Goal: Navigation & Orientation: Find specific page/section

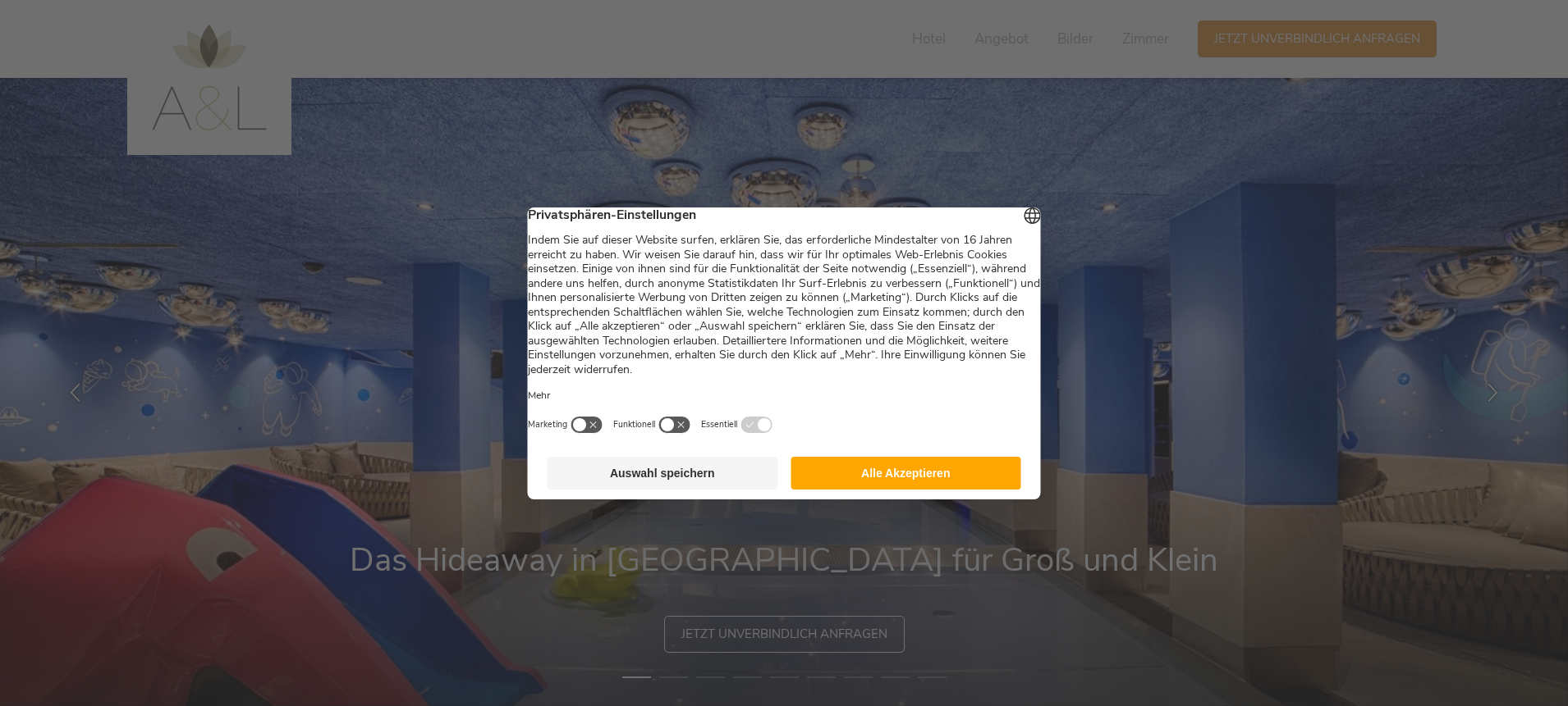
click at [934, 487] on button "Alle Akzeptieren" at bounding box center [905, 473] width 230 height 33
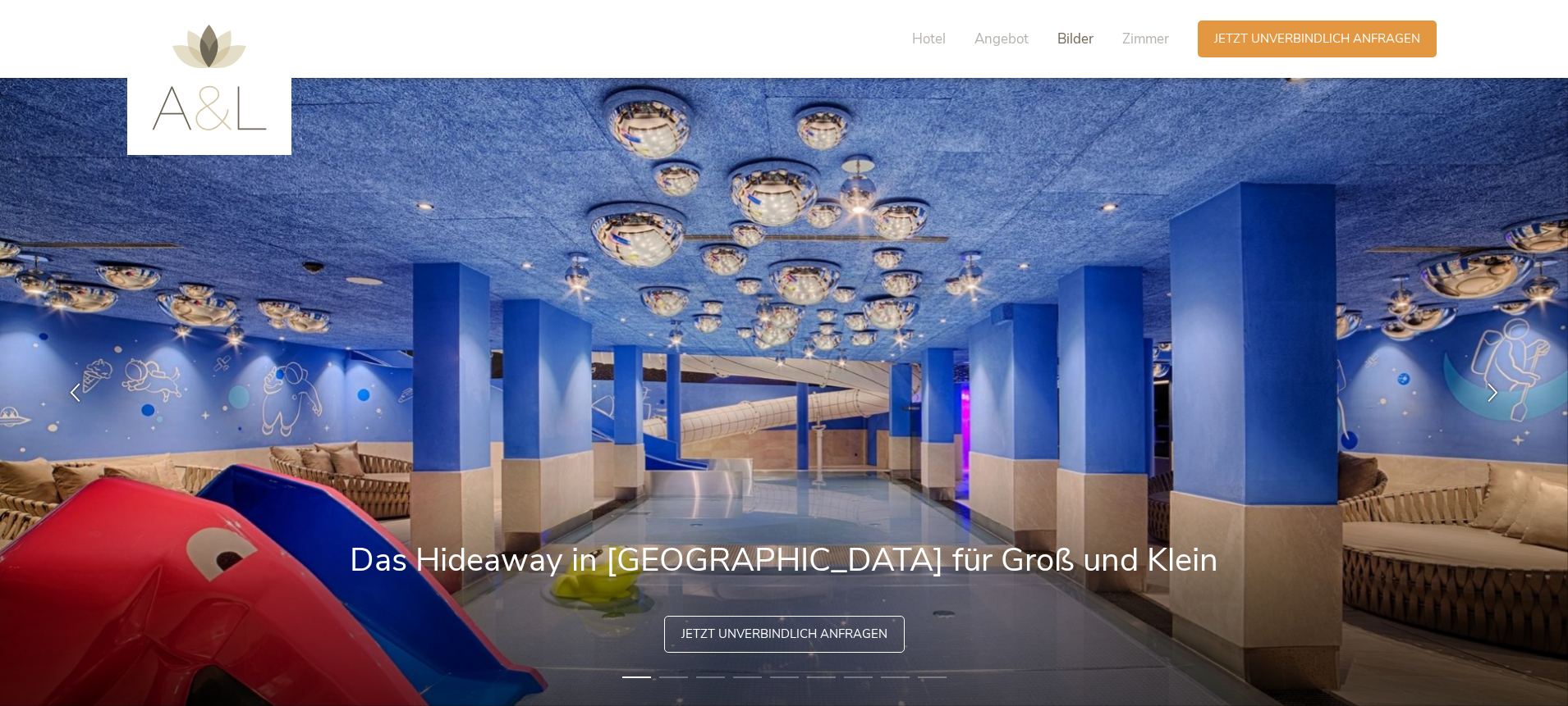
click at [1076, 44] on span "Bilder" at bounding box center [1075, 39] width 36 height 19
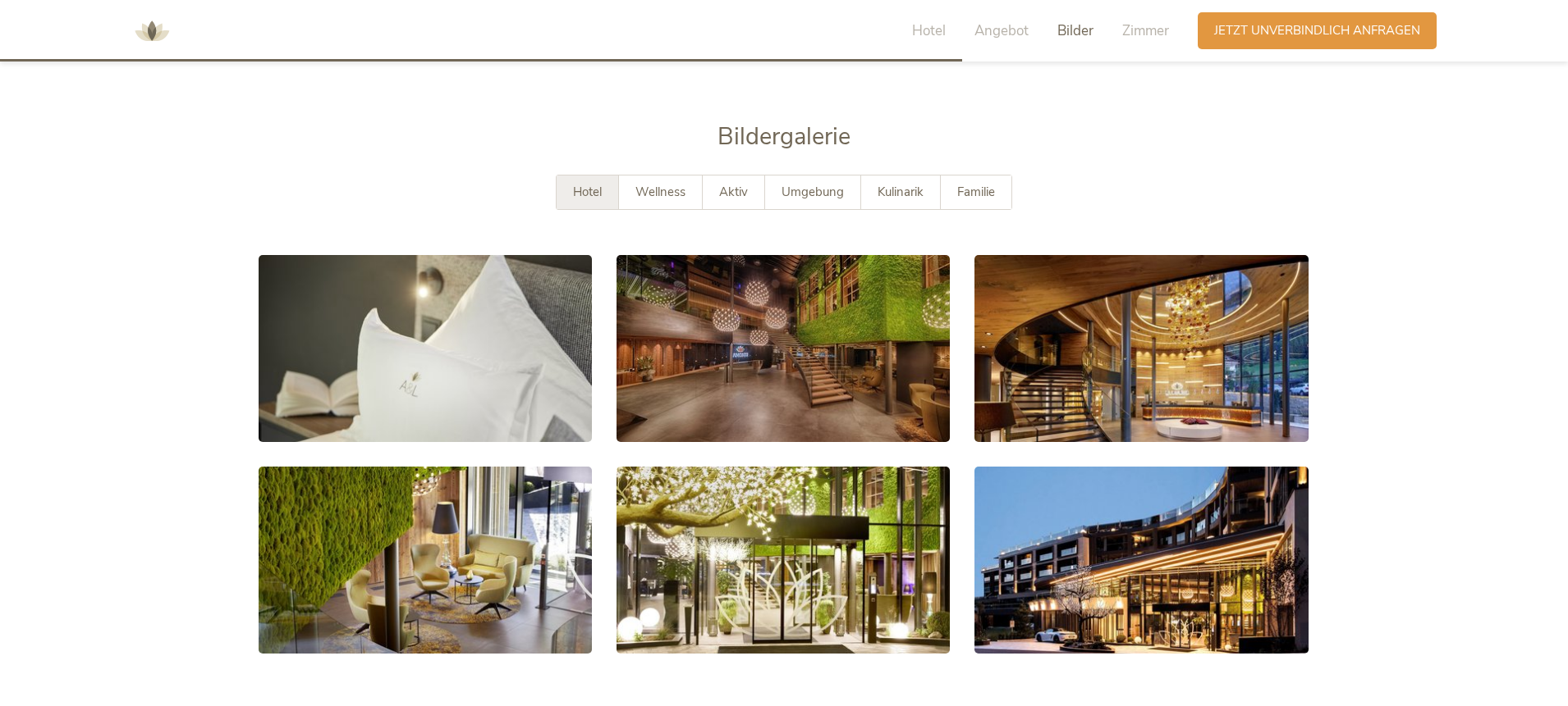
scroll to position [2936, 0]
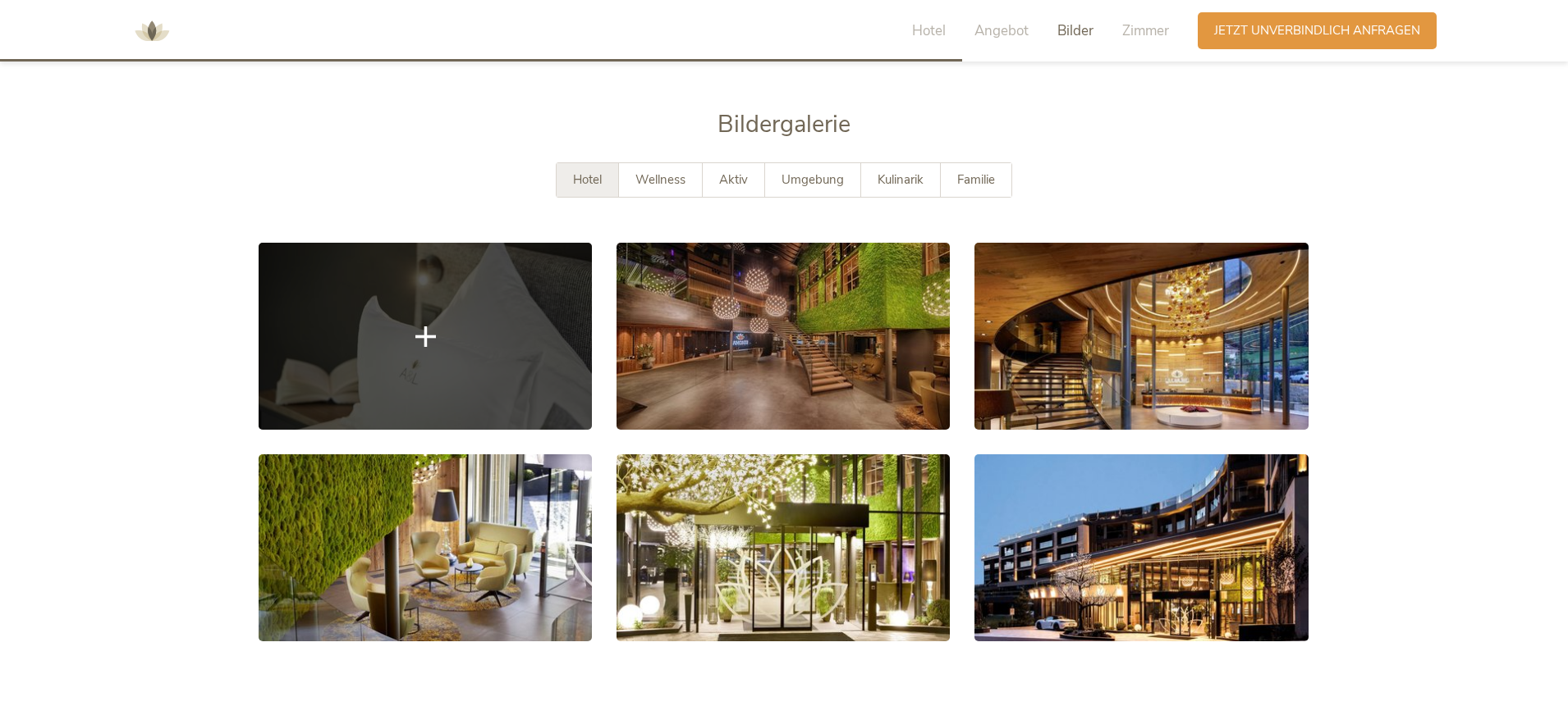
click at [485, 305] on link at bounding box center [425, 336] width 333 height 187
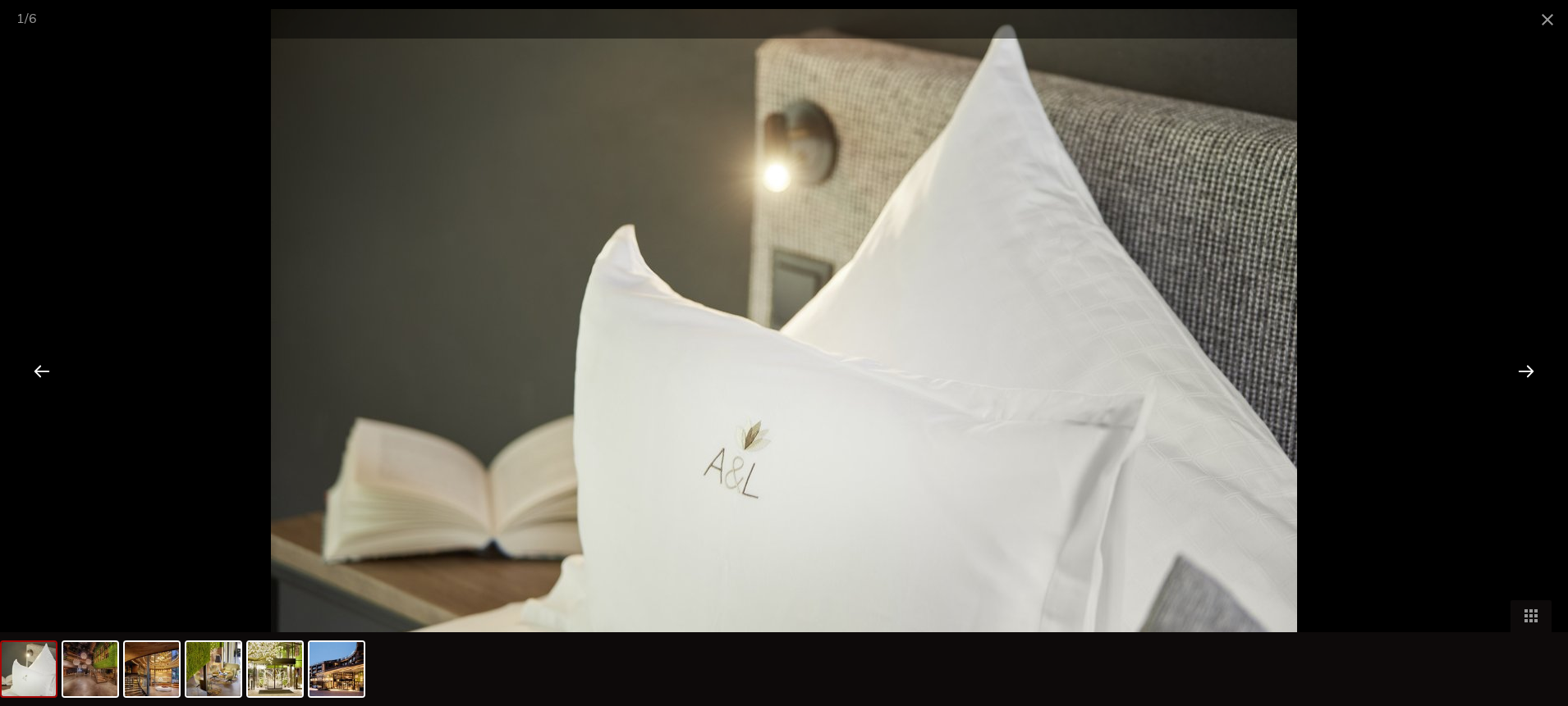
click at [1537, 372] on div at bounding box center [1526, 371] width 51 height 51
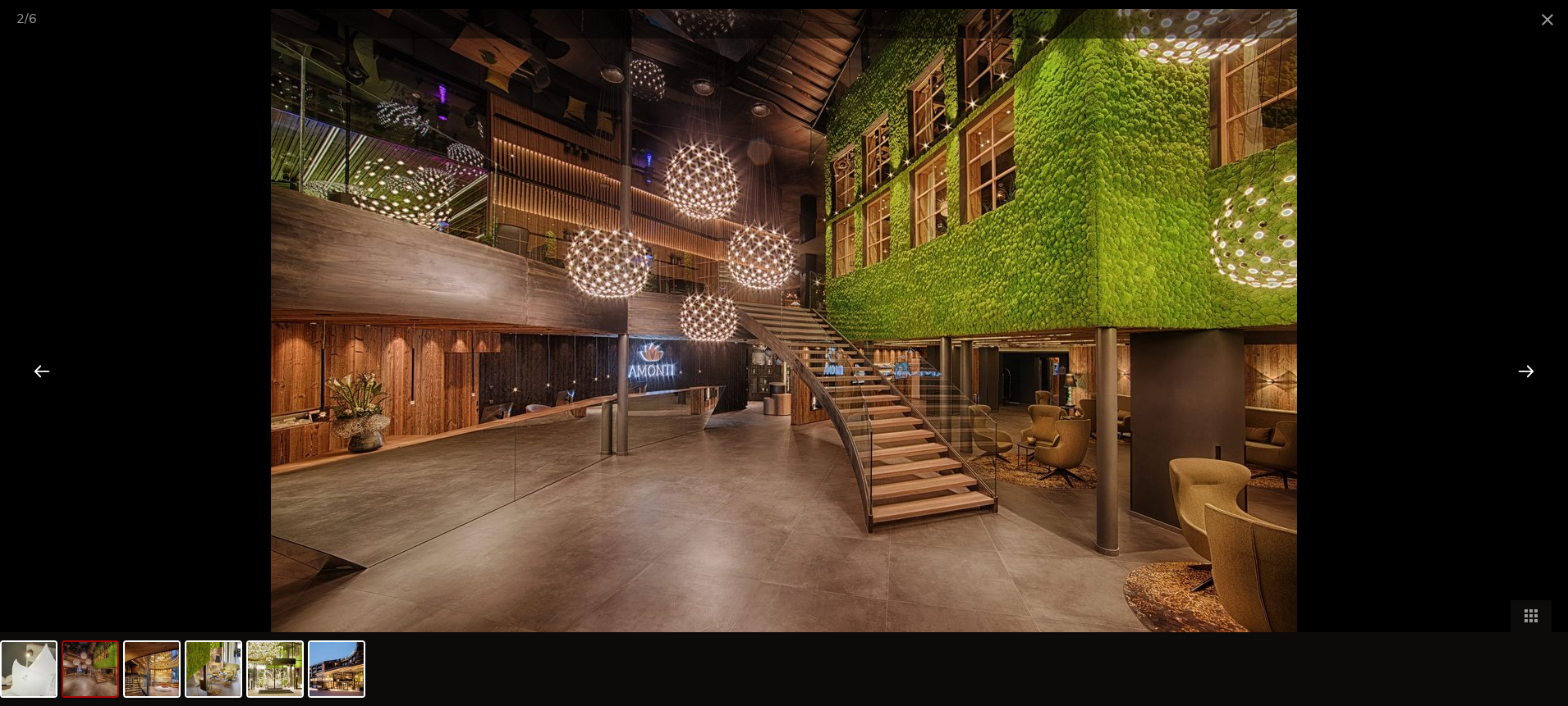
click at [1537, 372] on div at bounding box center [1526, 371] width 51 height 51
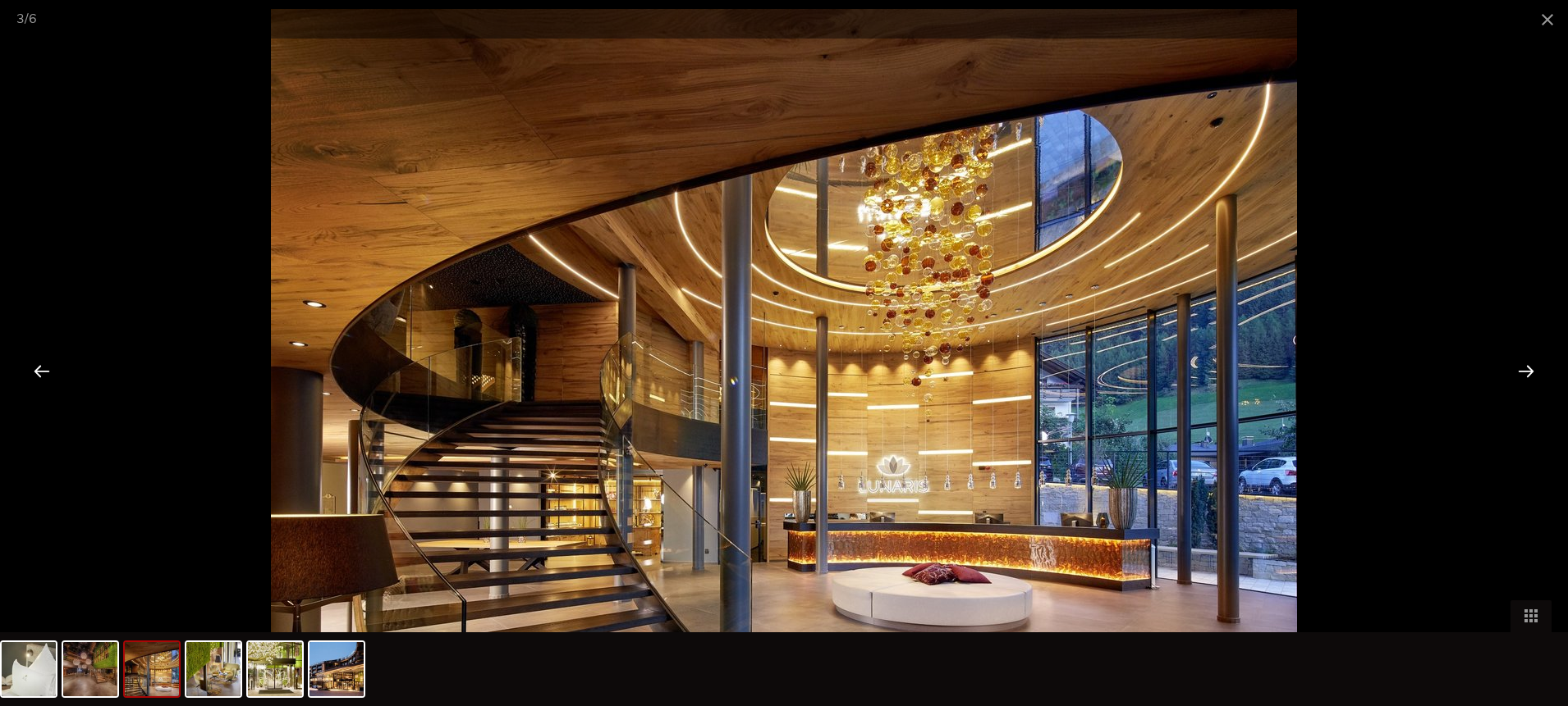
click at [1537, 372] on div at bounding box center [1526, 371] width 51 height 51
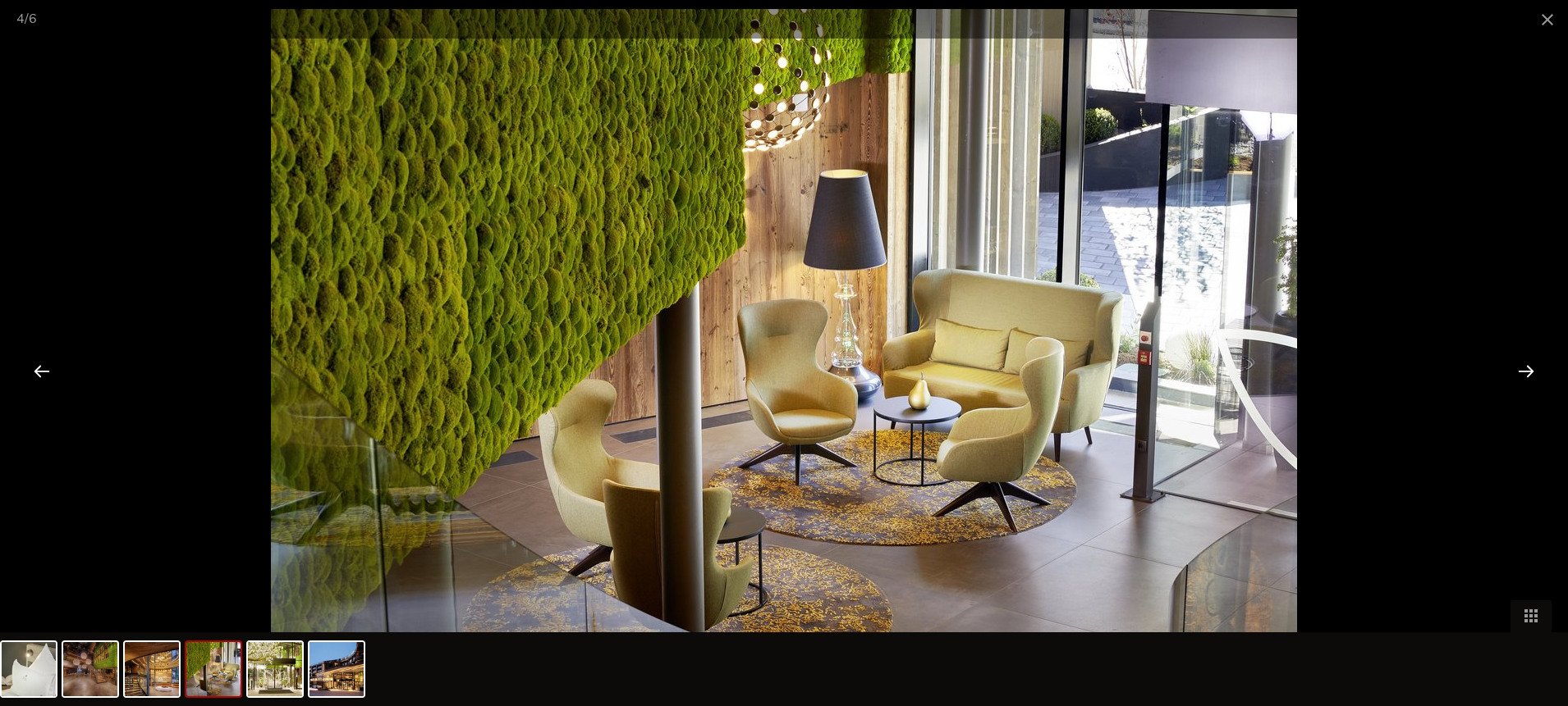
click at [1537, 372] on div at bounding box center [1526, 371] width 51 height 51
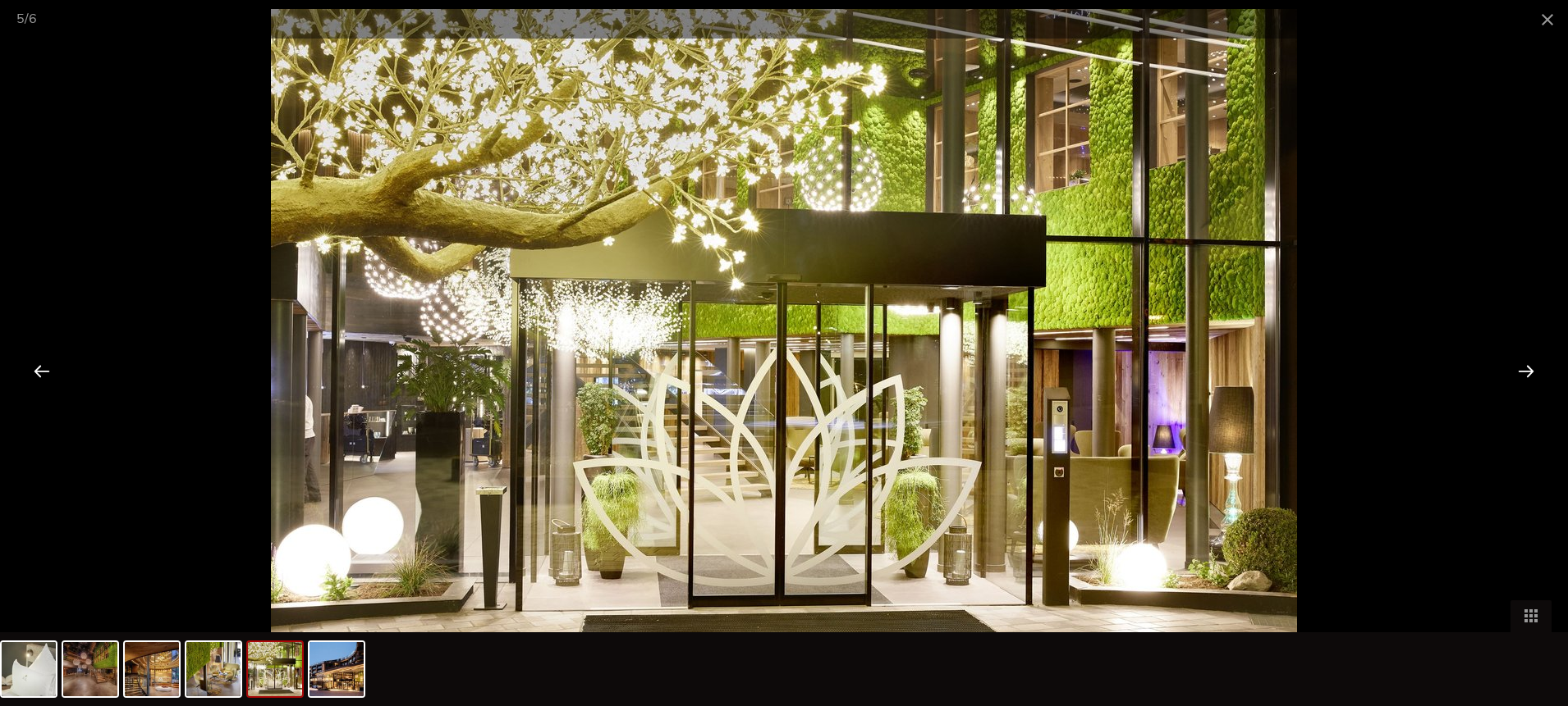
click at [1537, 372] on div at bounding box center [1526, 371] width 51 height 51
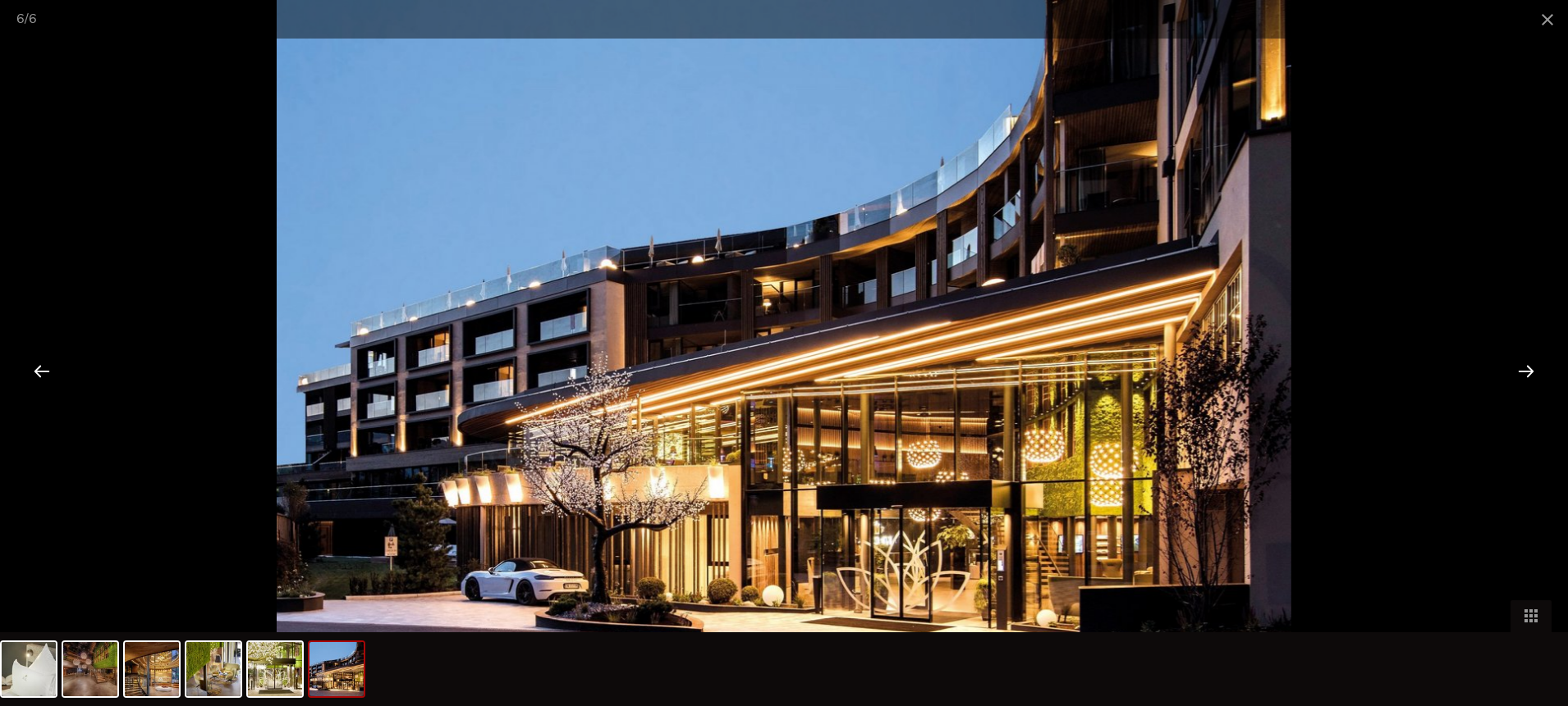
click at [1537, 372] on div at bounding box center [1526, 371] width 51 height 51
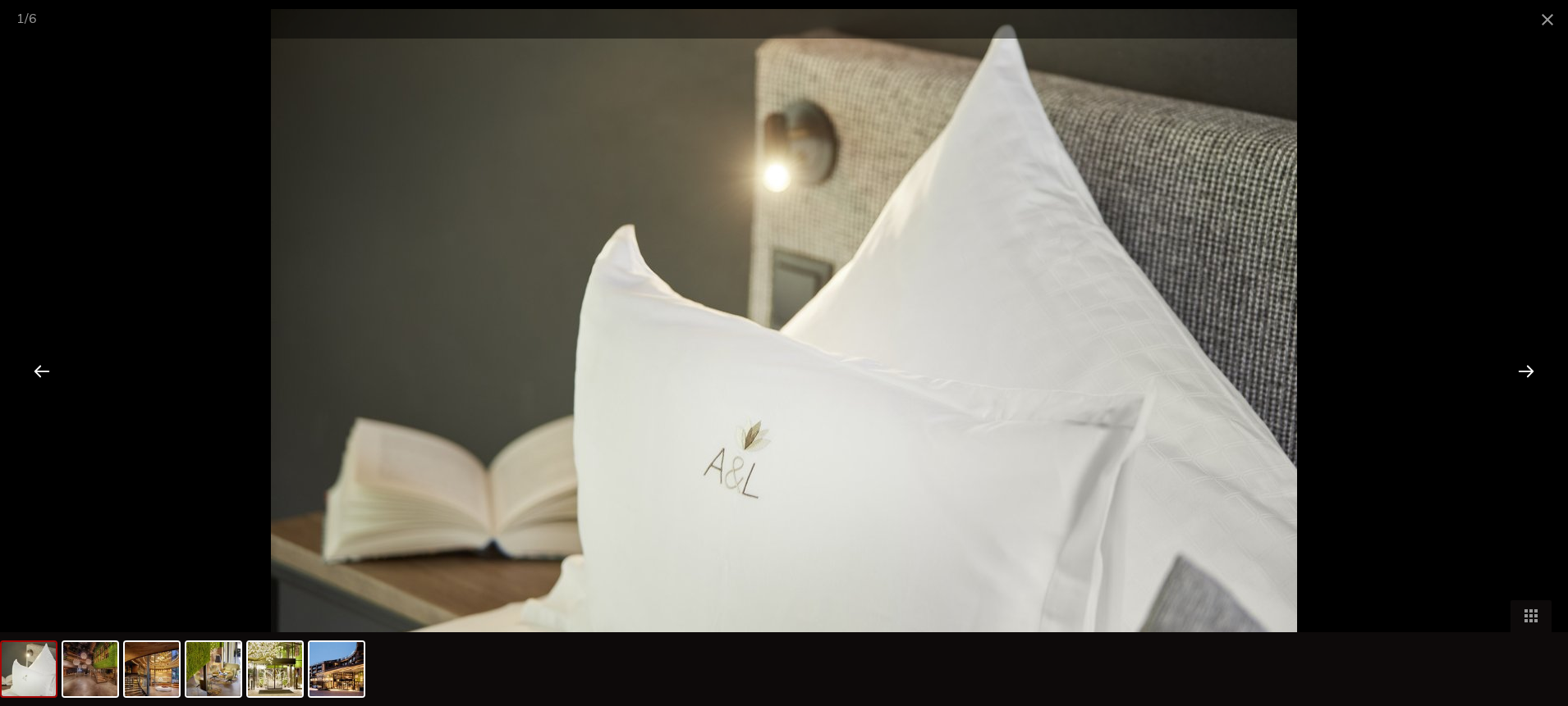
click at [1537, 372] on div at bounding box center [1526, 371] width 51 height 51
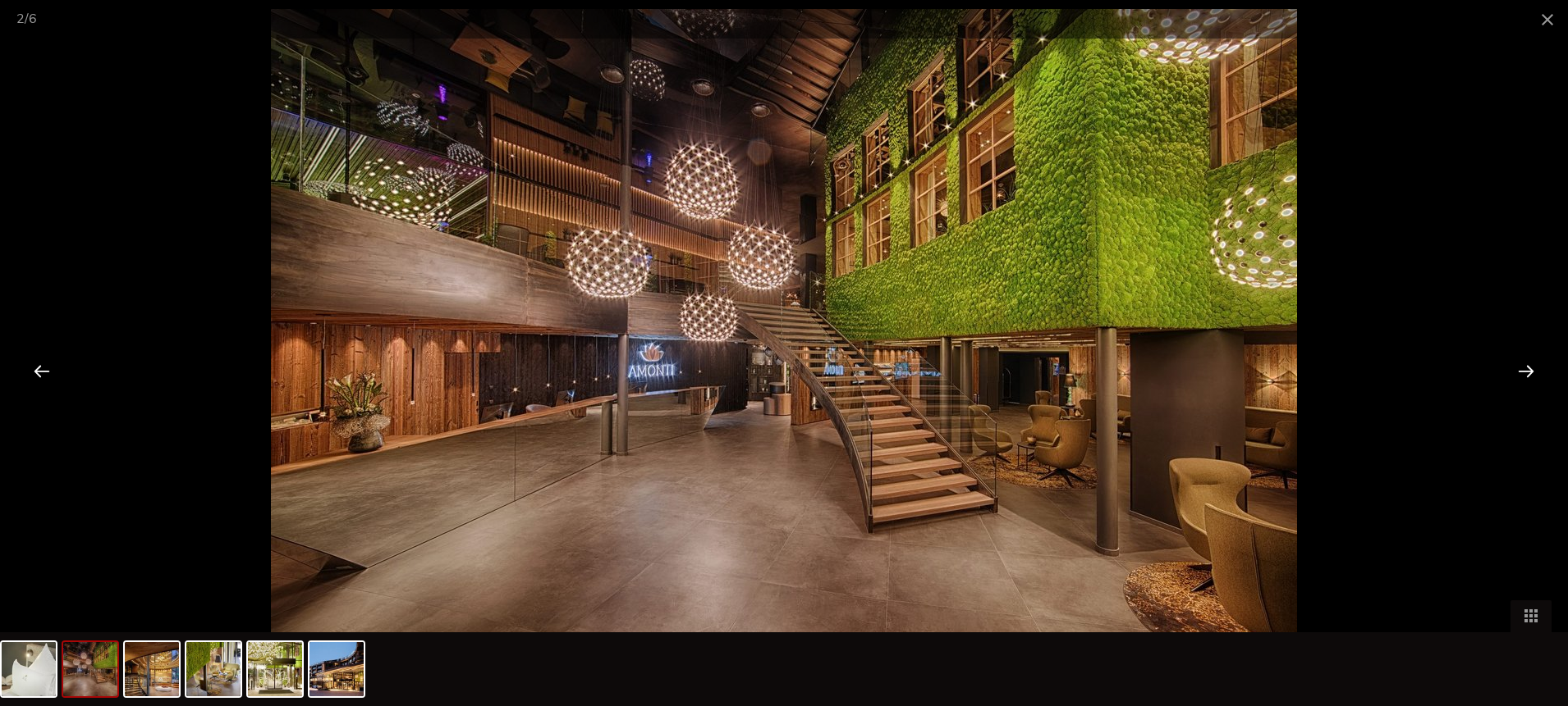
click at [1514, 370] on div at bounding box center [1526, 371] width 51 height 51
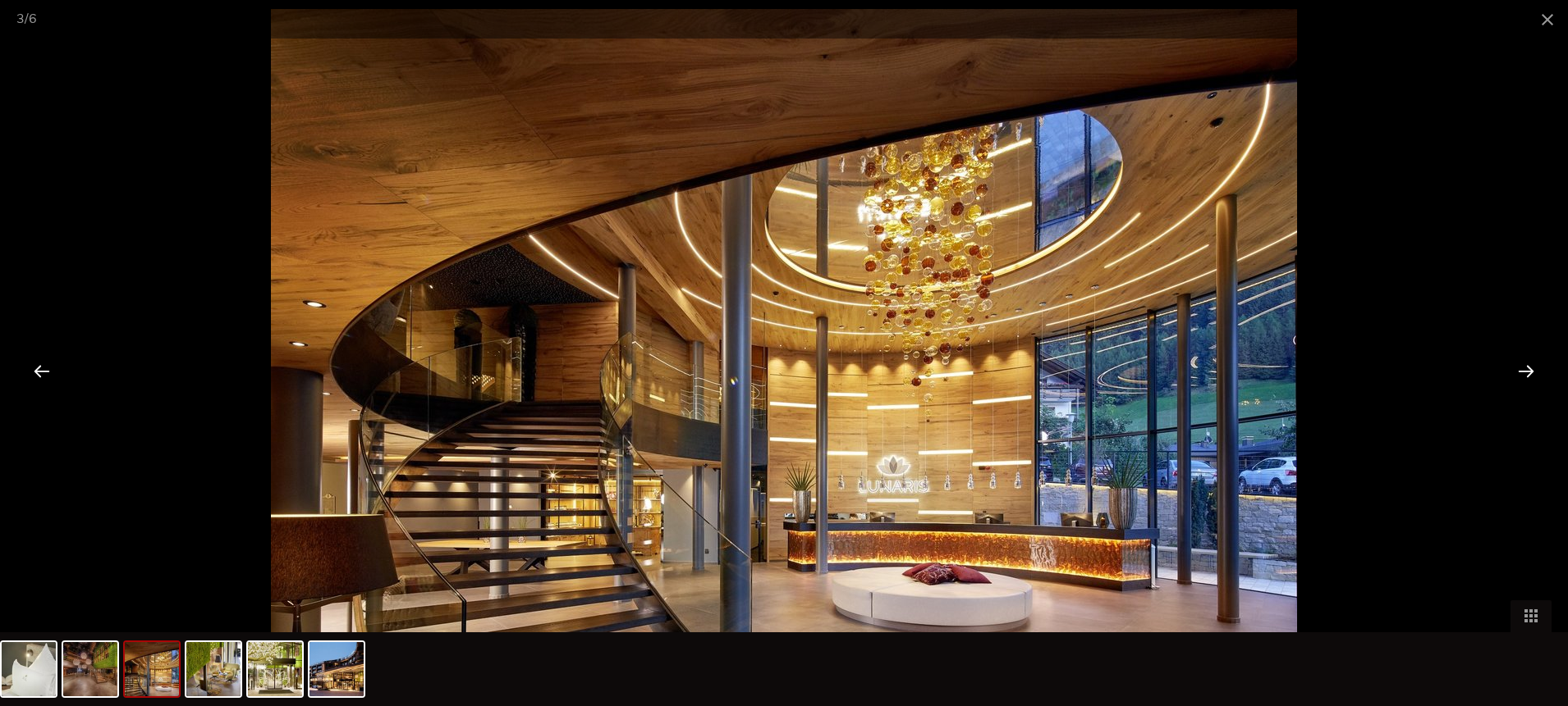
click at [1514, 370] on div at bounding box center [1526, 371] width 51 height 51
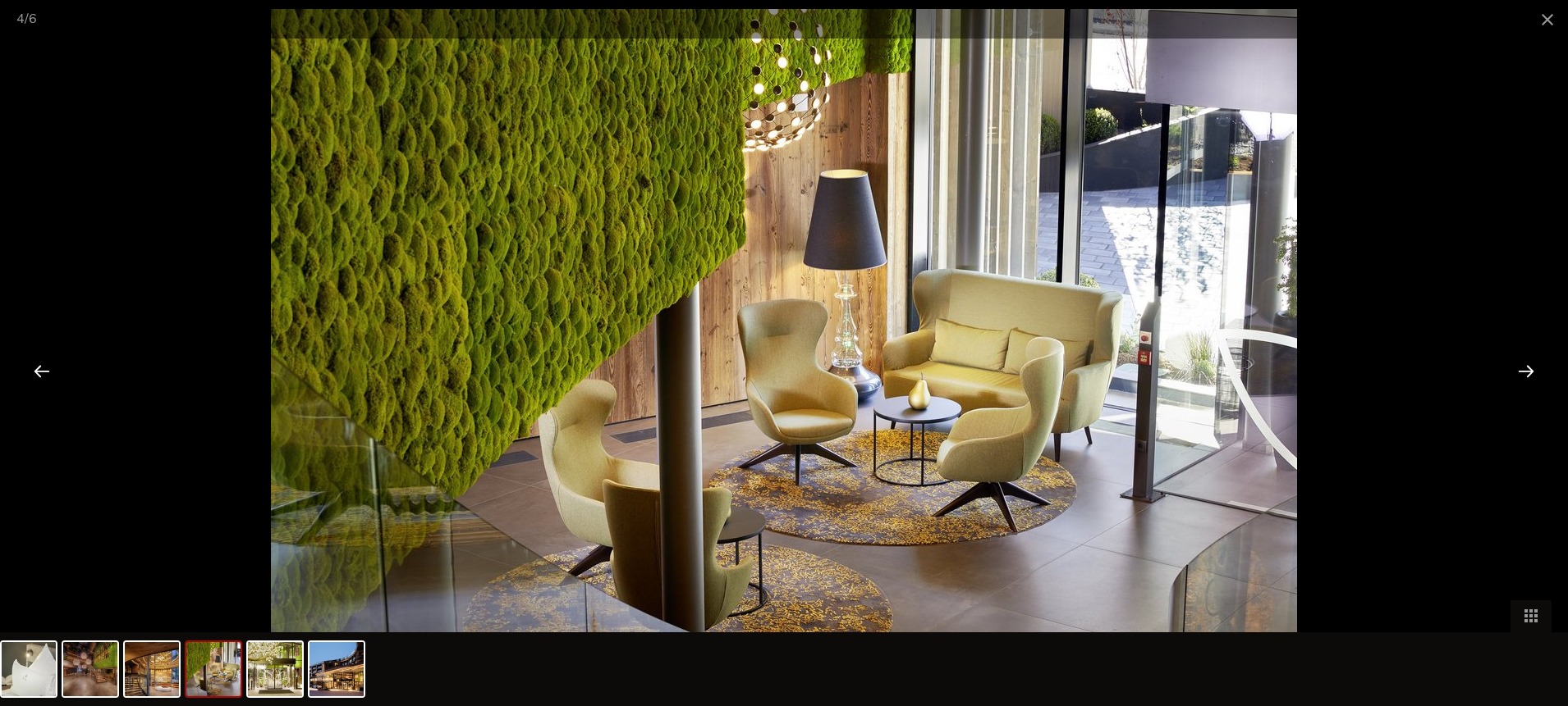
click at [1514, 370] on div at bounding box center [1526, 371] width 51 height 51
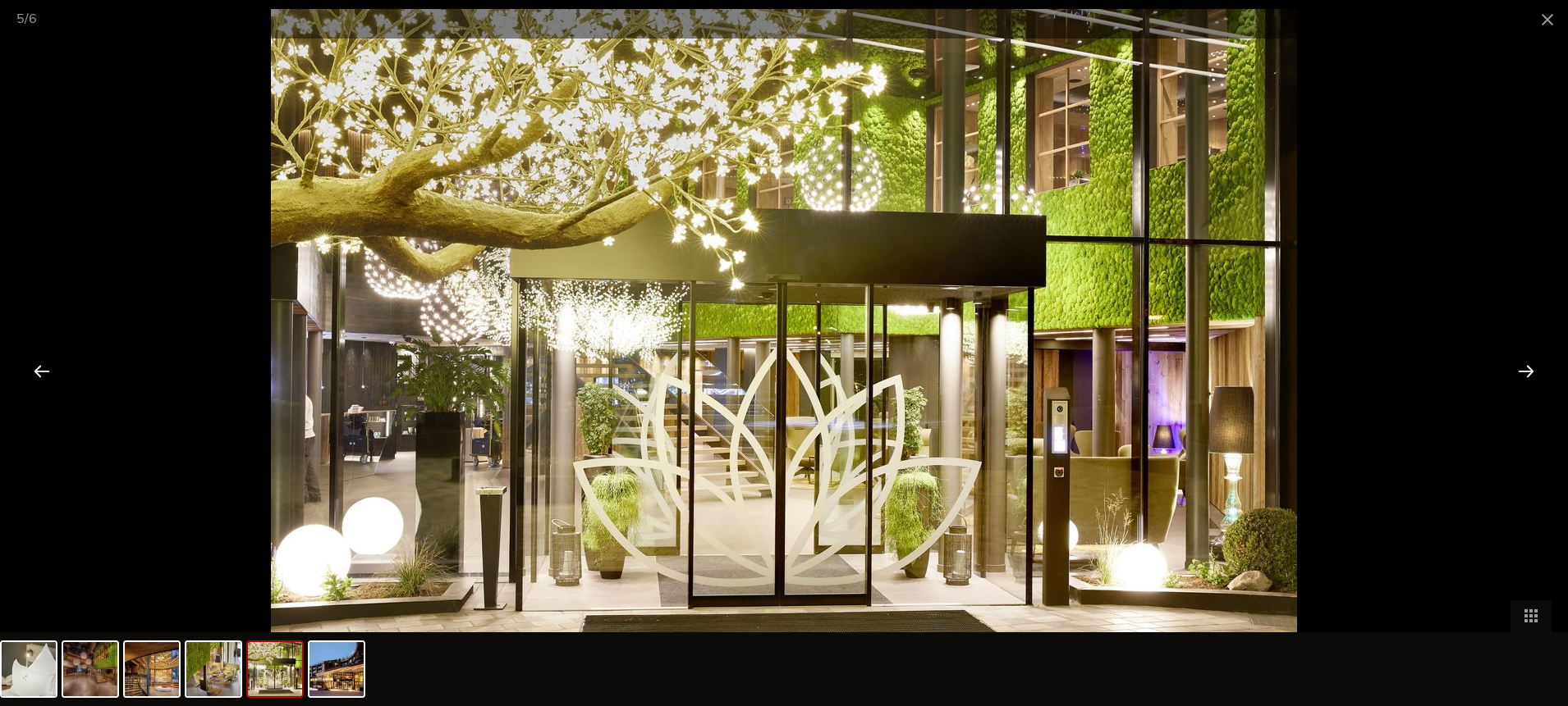
click at [1514, 370] on div at bounding box center [1526, 371] width 51 height 51
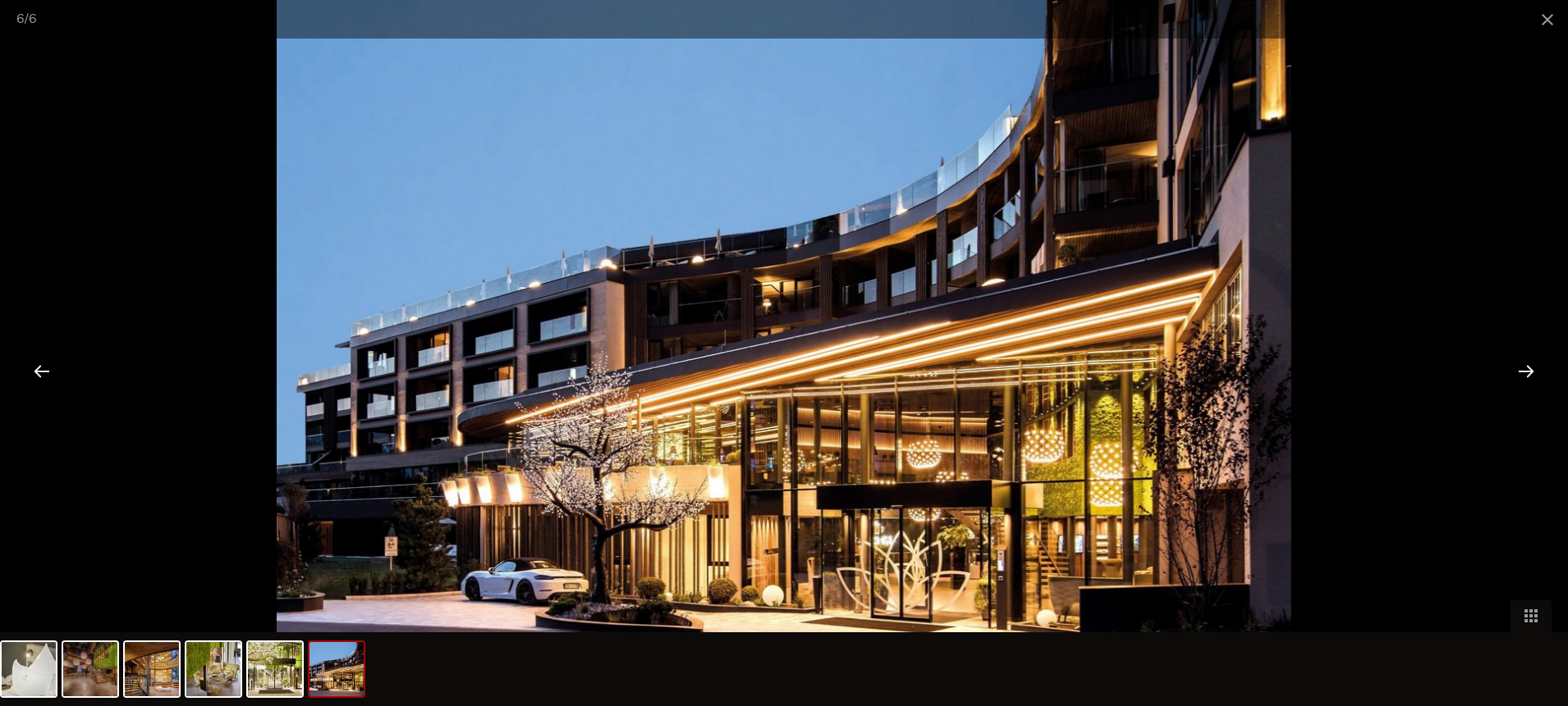
click at [1514, 370] on div at bounding box center [1526, 371] width 51 height 51
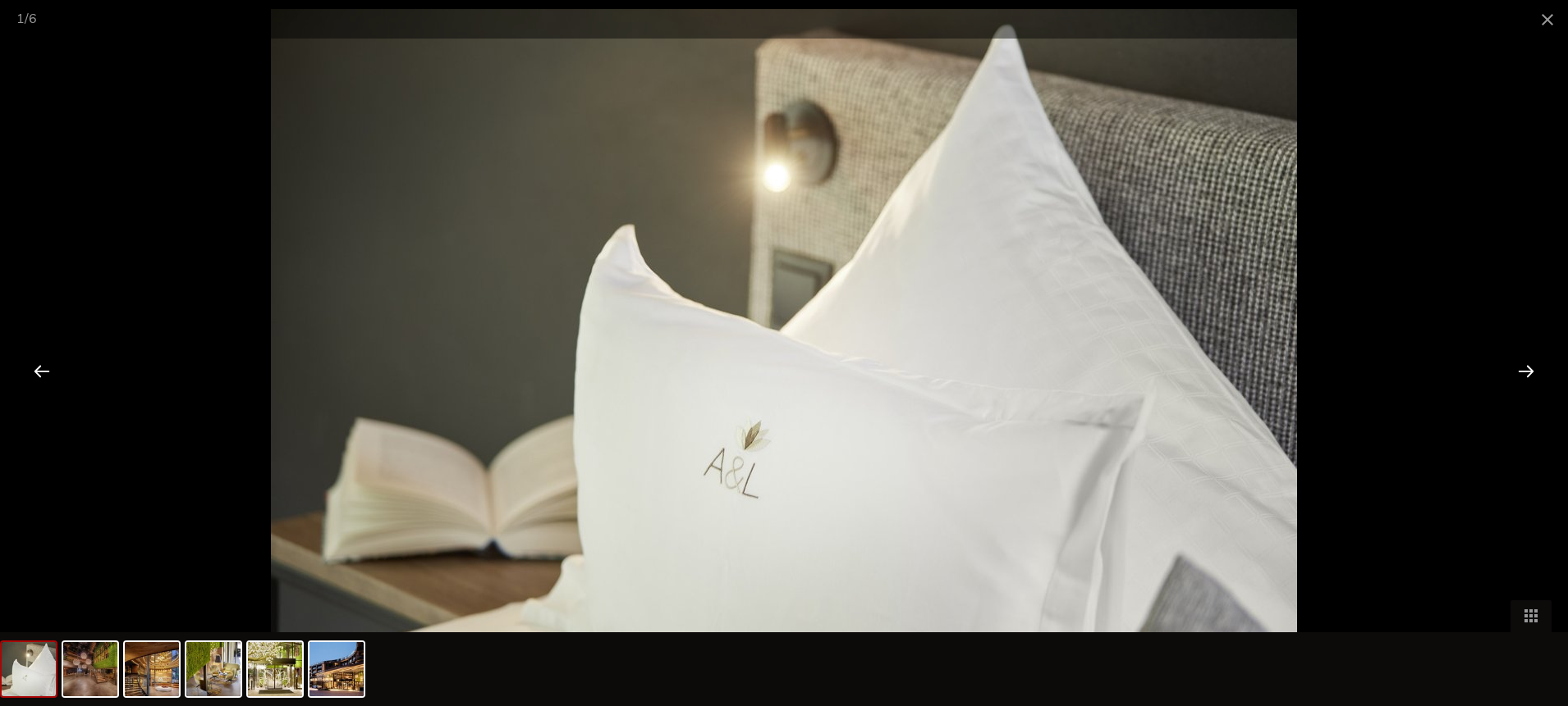
click at [1514, 370] on div at bounding box center [1526, 371] width 51 height 51
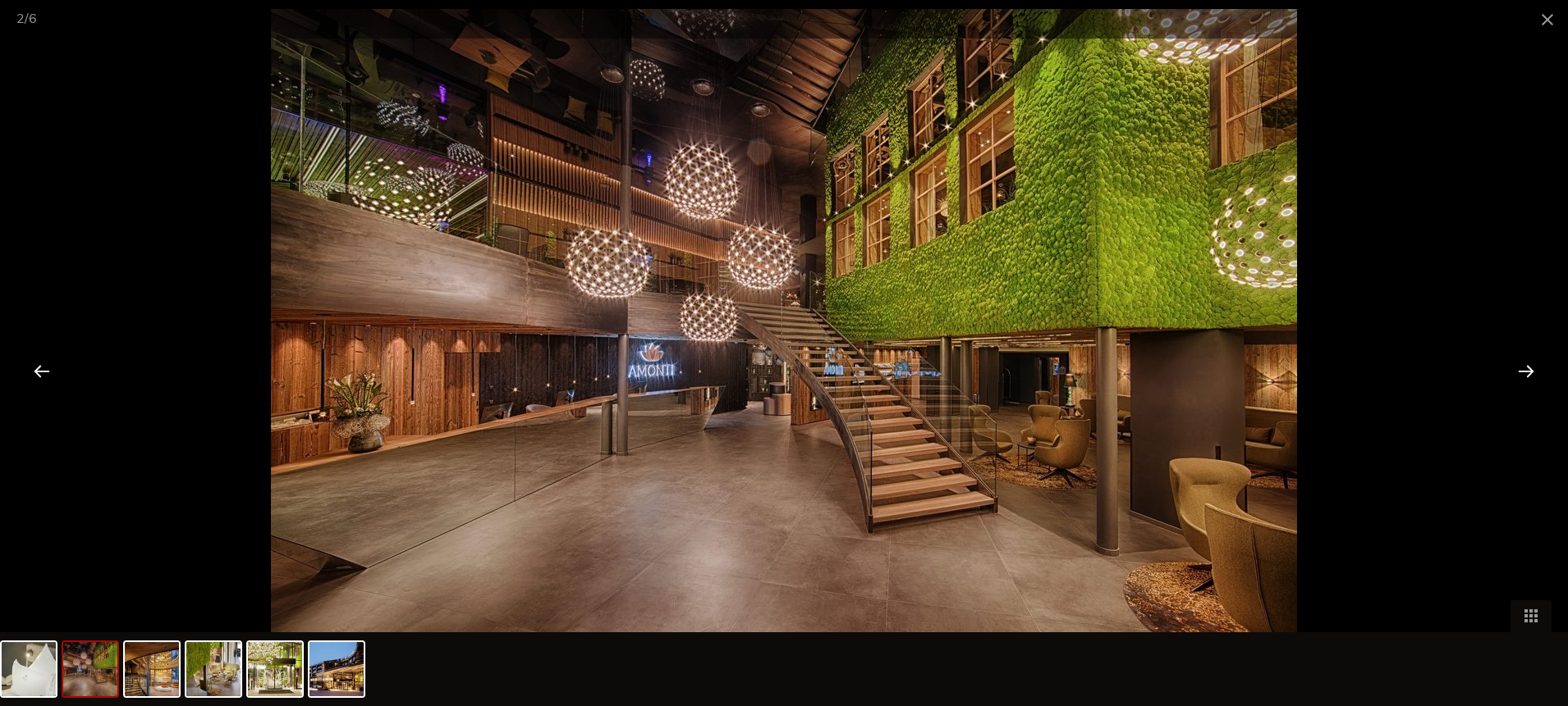
click at [1514, 370] on div at bounding box center [1526, 371] width 51 height 51
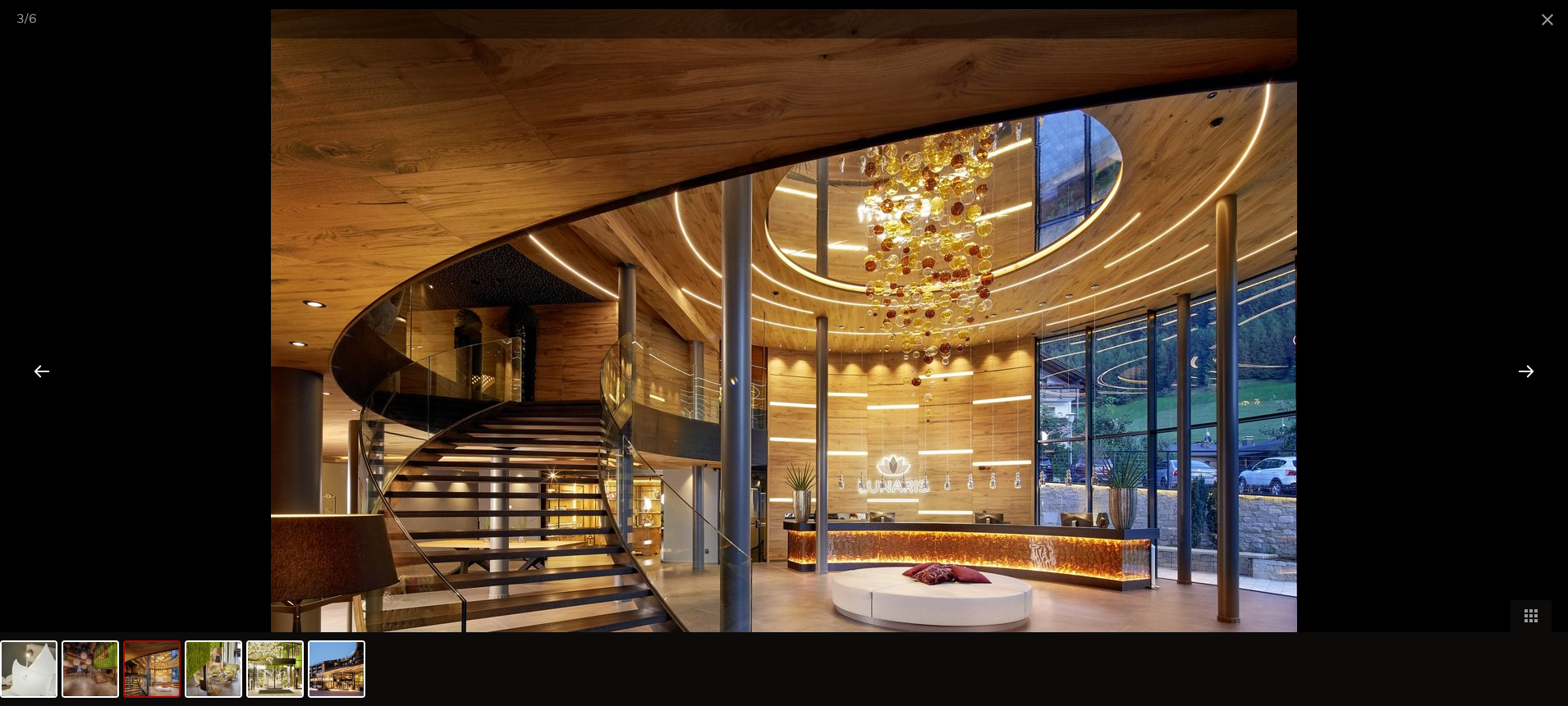
click at [1514, 370] on div at bounding box center [1526, 371] width 51 height 51
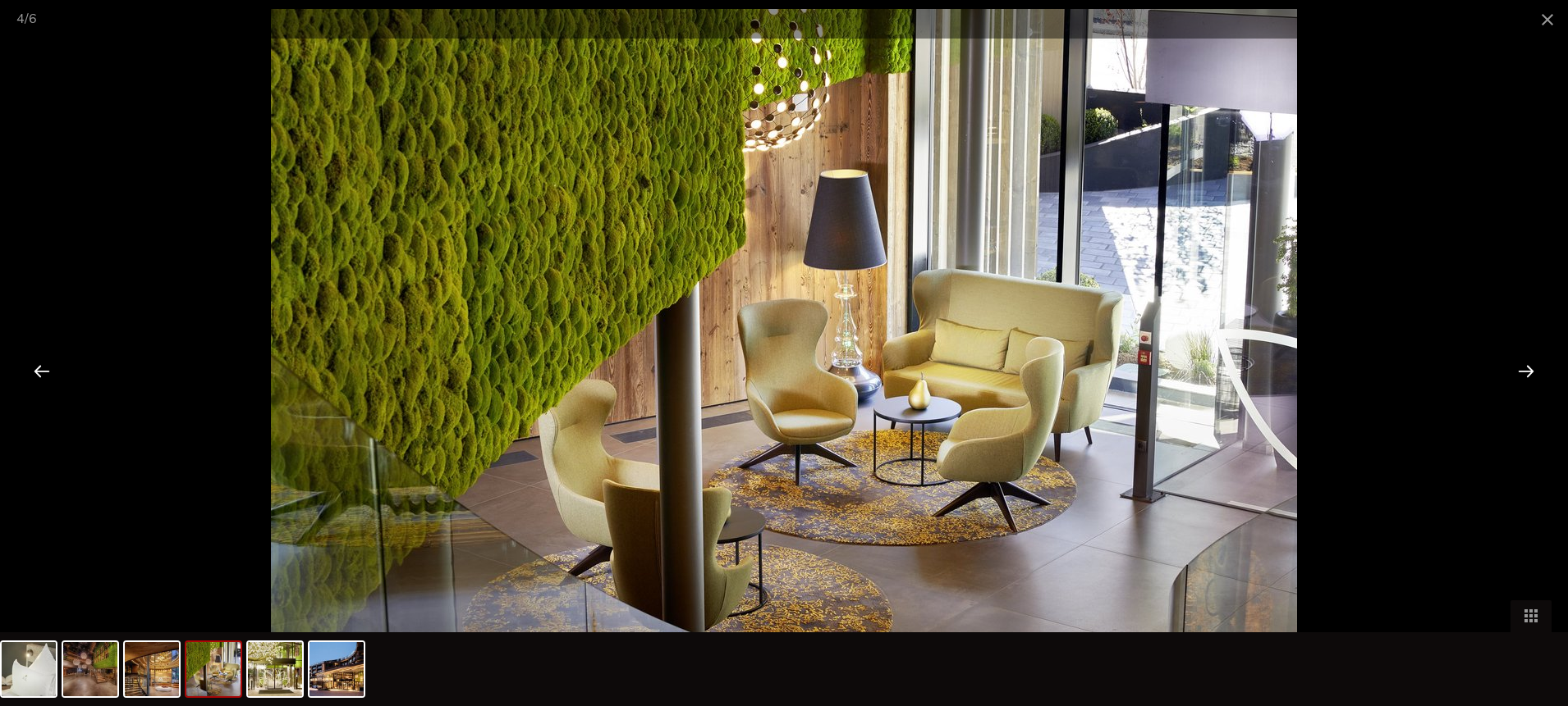
click at [1514, 370] on div at bounding box center [1526, 371] width 51 height 51
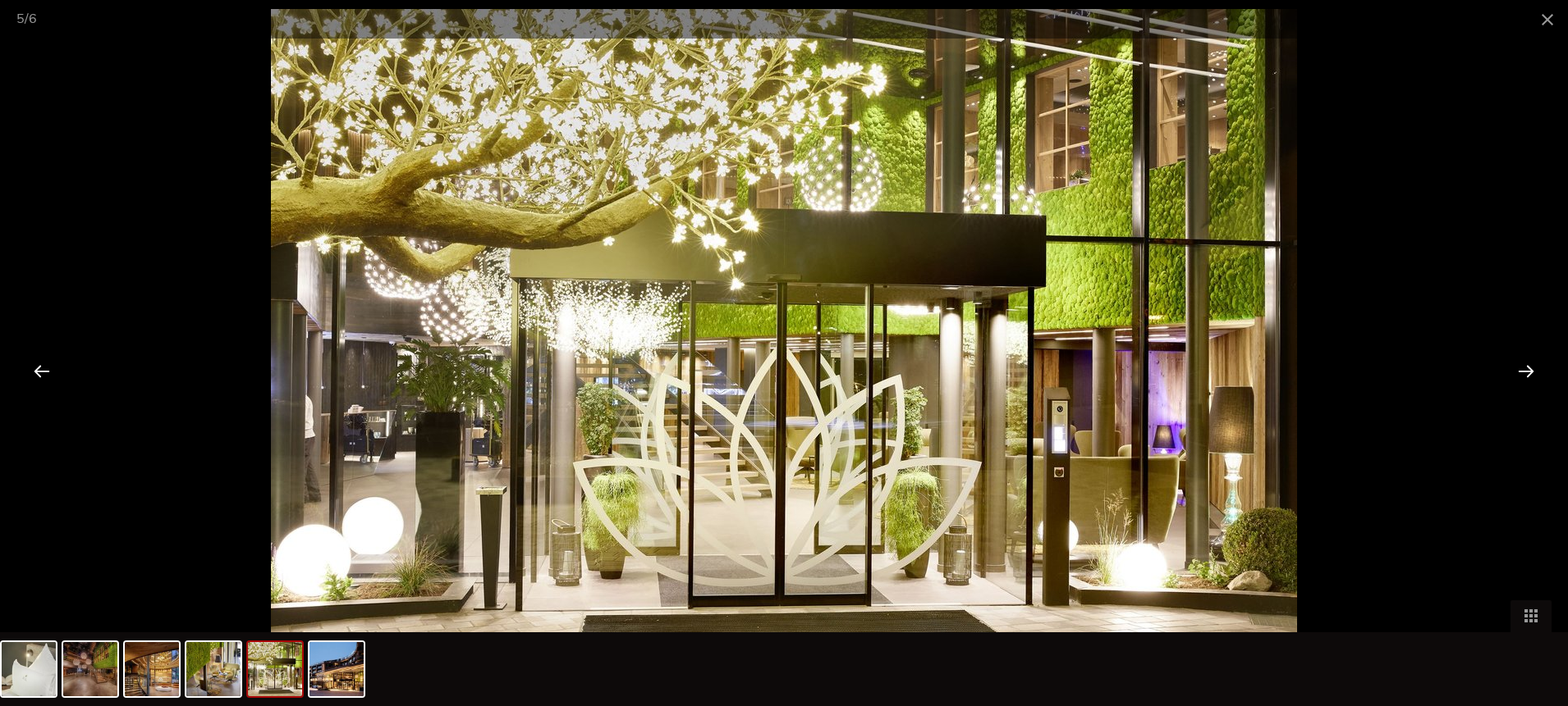
click at [1514, 370] on div at bounding box center [1526, 371] width 51 height 51
click at [1539, 15] on span at bounding box center [1547, 19] width 41 height 39
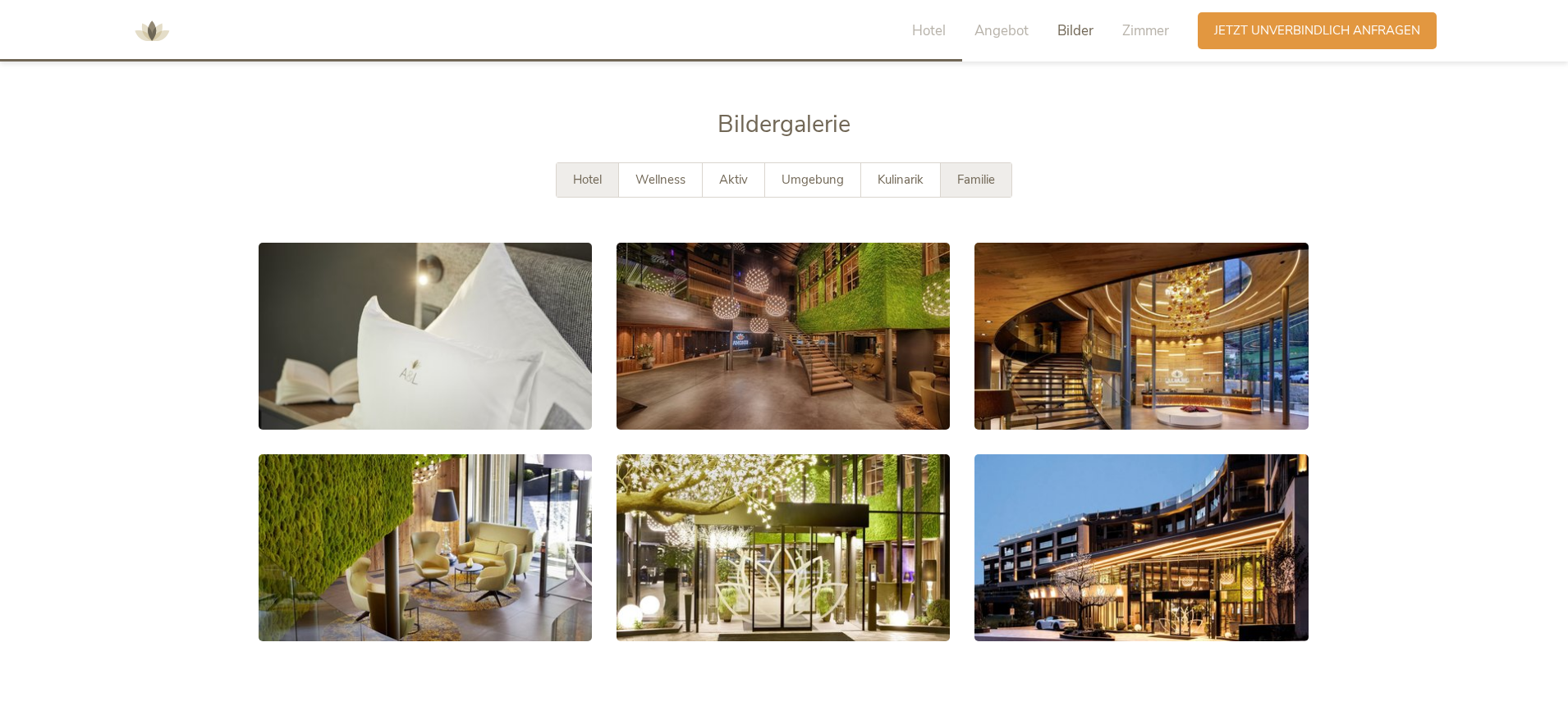
click at [973, 171] on span "Familie" at bounding box center [975, 179] width 38 height 16
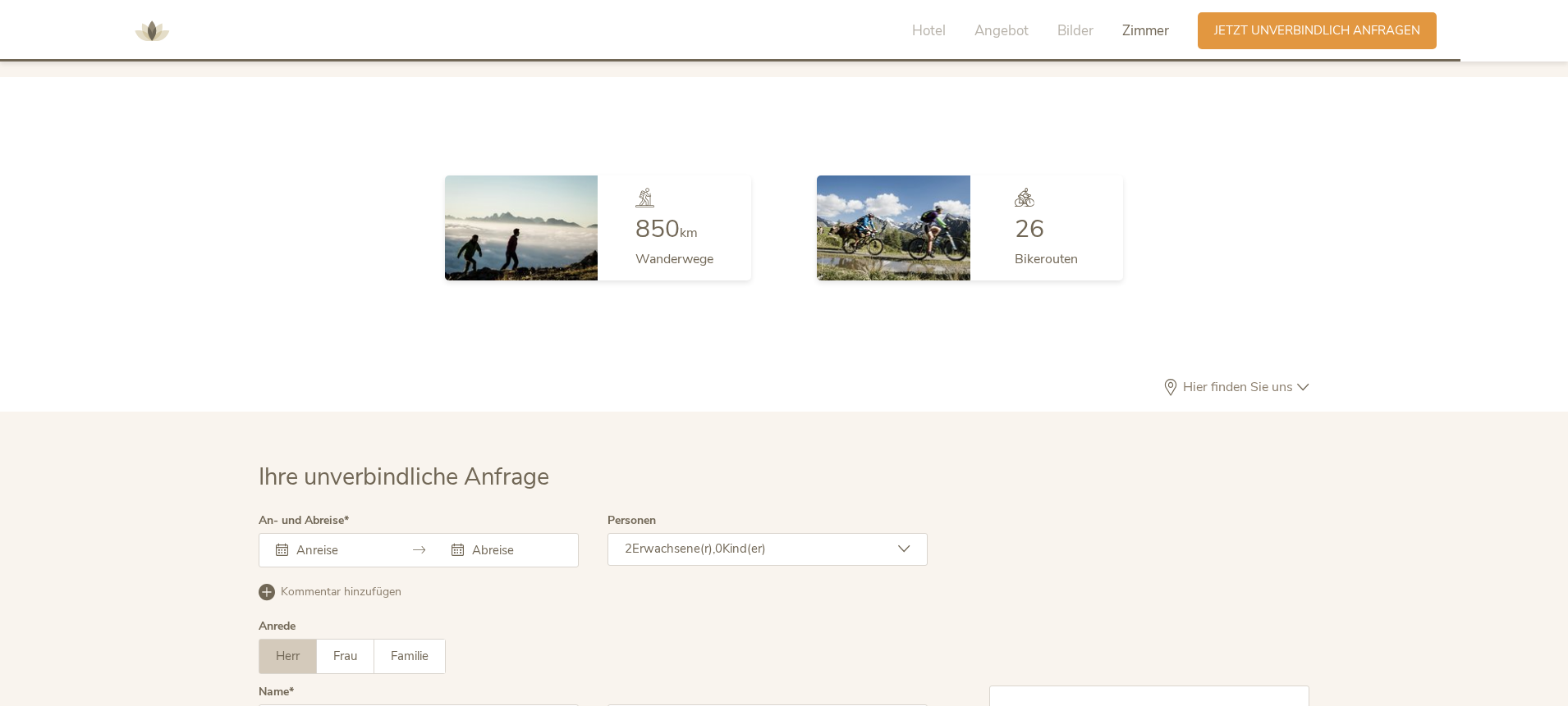
scroll to position [4782, 0]
